Goal: Information Seeking & Learning: Check status

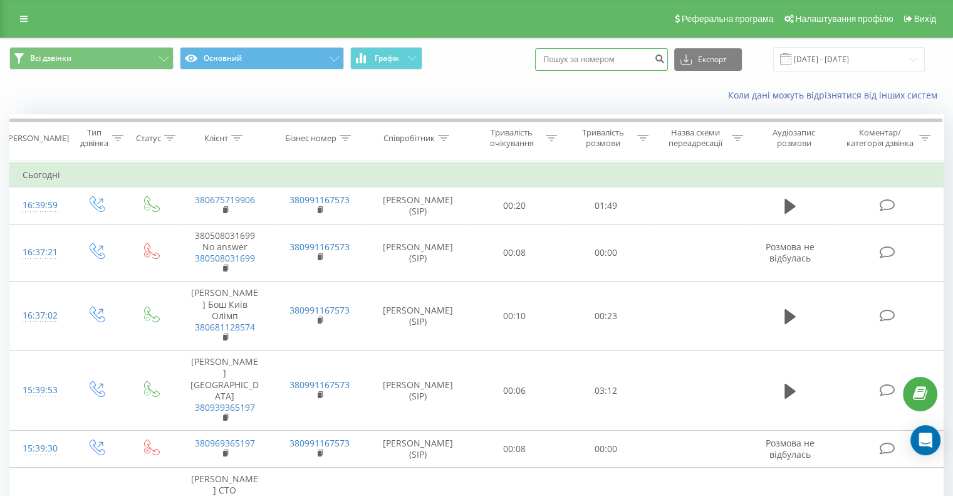
click at [592, 57] on input at bounding box center [601, 59] width 133 height 23
click at [602, 60] on input at bounding box center [601, 59] width 133 height 23
paste input "(096) 784 27 03"
type input "(096) 784 27 03"
click at [665, 55] on icon "submit" at bounding box center [659, 57] width 11 height 8
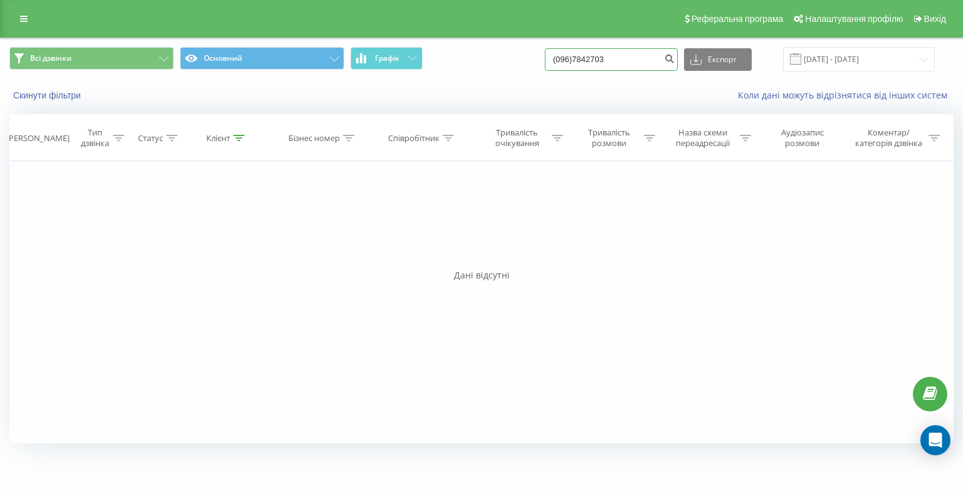
click at [590, 60] on input "(096)7842703" at bounding box center [611, 59] width 133 height 23
click at [577, 61] on input "(0967842703" at bounding box center [611, 59] width 133 height 23
click at [572, 58] on input "(0967842703" at bounding box center [611, 59] width 133 height 23
type input "0967842703"
click at [677, 64] on button "submit" at bounding box center [668, 59] width 17 height 23
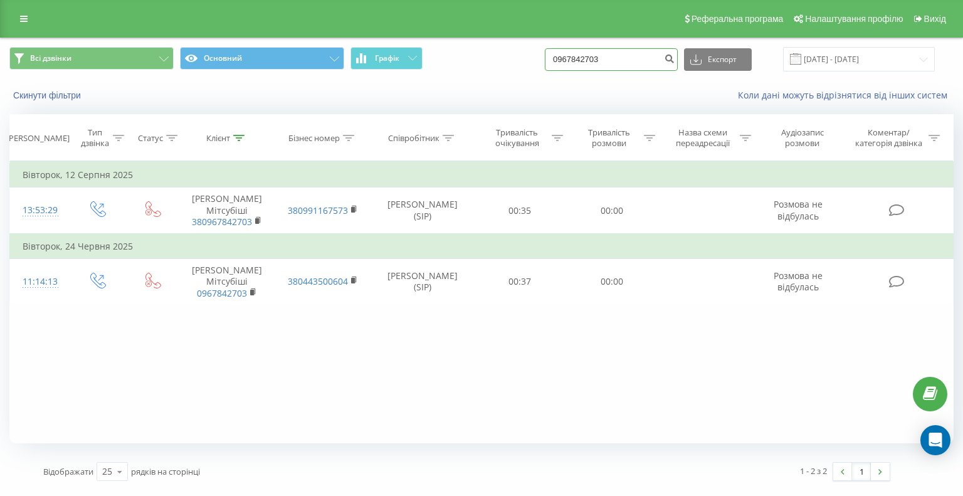
drag, startPoint x: 625, startPoint y: 55, endPoint x: 521, endPoint y: 55, distance: 104.0
click at [521, 55] on div "Всі дзвінки Основний Графік 0967842703 Експорт .csv .xls .xlsx 22.05.2025 - 22.…" at bounding box center [481, 59] width 944 height 24
paste input "(50)372-43-57"
type input "[PHONE_NUMBER]"
click at [734, 56] on button "Експорт" at bounding box center [718, 59] width 68 height 23
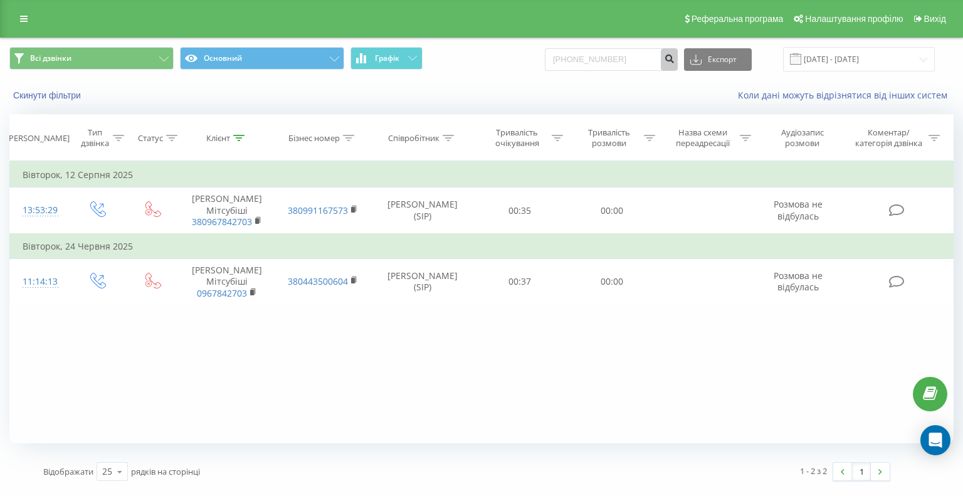
click at [677, 66] on button "submit" at bounding box center [668, 59] width 17 height 23
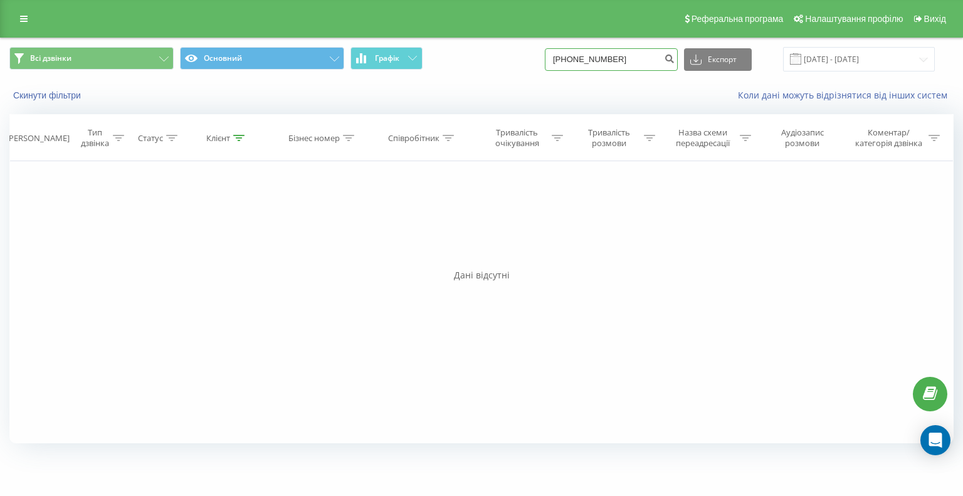
click at [585, 60] on input "[PHONE_NUMBER]" at bounding box center [611, 59] width 133 height 23
click at [607, 61] on input "[PHONE_NUMBER]" at bounding box center [611, 59] width 133 height 23
click at [614, 58] on input "[PHONE_NUMBER]" at bounding box center [611, 59] width 133 height 23
type input "[PHONE_NUMBER]"
click at [674, 61] on button "submit" at bounding box center [668, 59] width 17 height 23
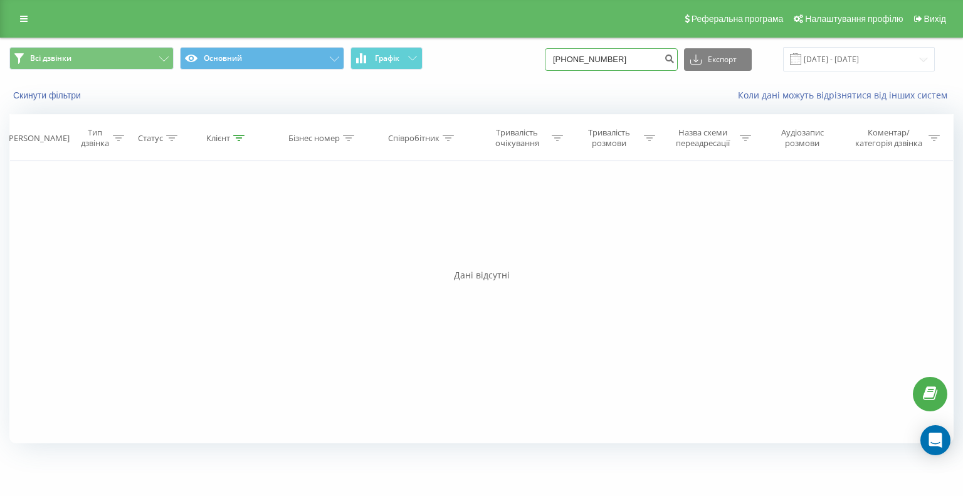
click at [588, 58] on input "[PHONE_NUMBER]" at bounding box center [611, 59] width 133 height 23
click at [575, 60] on input "0(503724357" at bounding box center [611, 59] width 133 height 23
click at [577, 61] on input "0(503724357" at bounding box center [611, 59] width 133 height 23
type input "0503724357"
click at [674, 58] on icon "submit" at bounding box center [669, 57] width 11 height 8
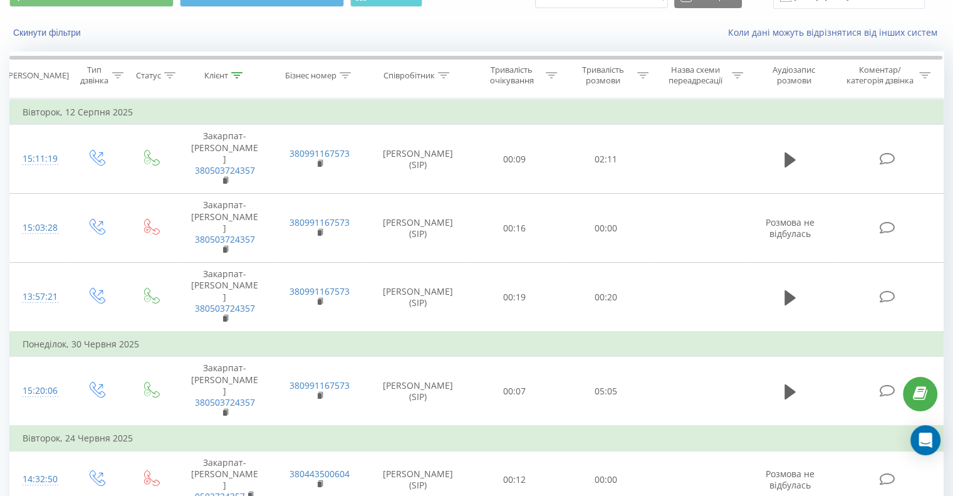
scroll to position [58, 0]
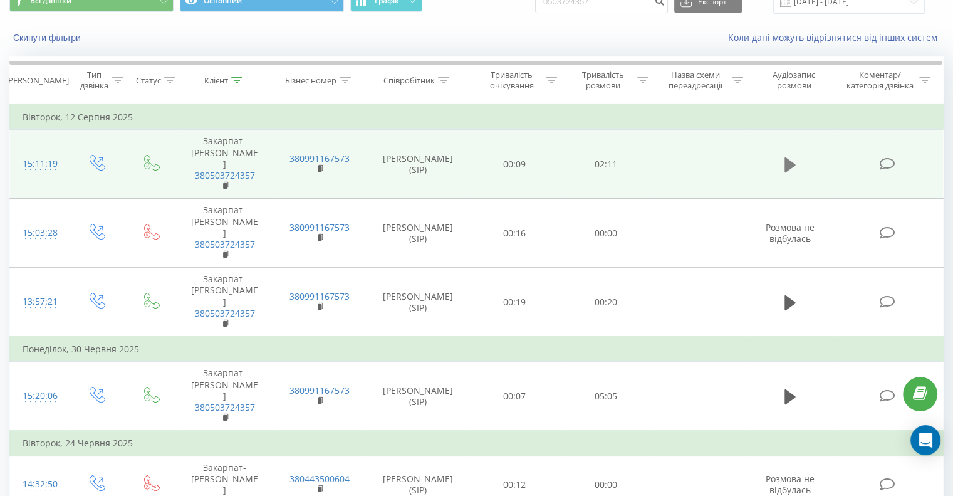
click at [790, 158] on icon at bounding box center [790, 164] width 11 height 15
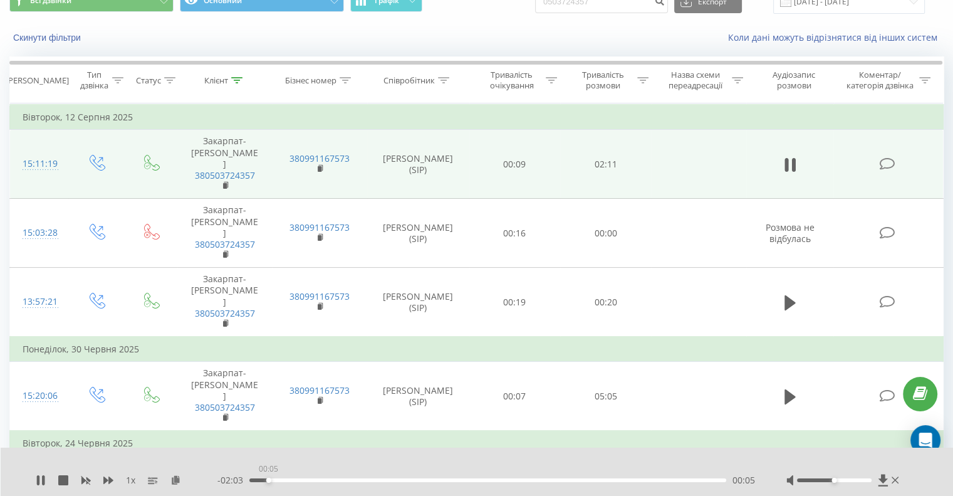
click at [268, 479] on div "00:05" at bounding box center [487, 480] width 477 height 4
drag, startPoint x: 835, startPoint y: 478, endPoint x: 854, endPoint y: 483, distance: 20.1
click at [854, 483] on div at bounding box center [843, 480] width 115 height 13
drag, startPoint x: 857, startPoint y: 479, endPoint x: 867, endPoint y: 479, distance: 10.0
click at [867, 479] on div at bounding box center [834, 480] width 75 height 4
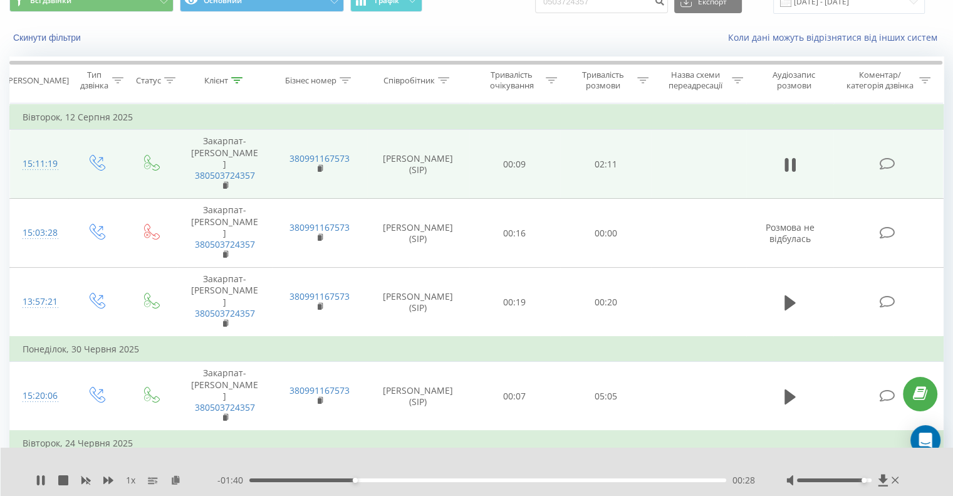
click at [862, 475] on div at bounding box center [843, 480] width 115 height 13
drag, startPoint x: 865, startPoint y: 480, endPoint x: 877, endPoint y: 481, distance: 12.6
click at [877, 481] on div at bounding box center [843, 480] width 115 height 13
click at [682, 457] on div at bounding box center [468, 464] width 693 height 14
